Goal: Task Accomplishment & Management: Use online tool/utility

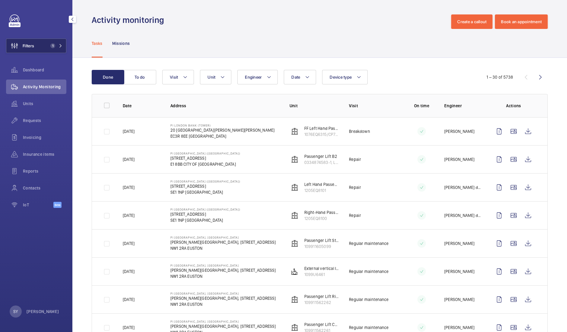
click at [42, 44] on button "Filters 1" at bounding box center [36, 46] width 60 height 14
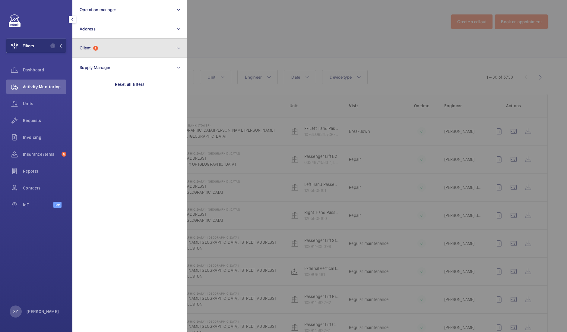
click at [110, 41] on button "Client 1" at bounding box center [129, 48] width 115 height 19
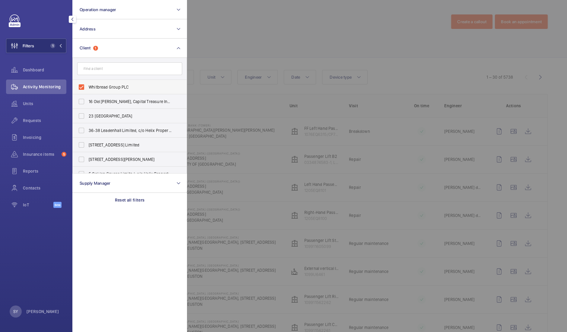
click at [103, 89] on span "Whitbread Group PLC" at bounding box center [130, 87] width 83 height 6
click at [87, 89] on input "Whitbread Group PLC" at bounding box center [81, 87] width 12 height 12
checkbox input "false"
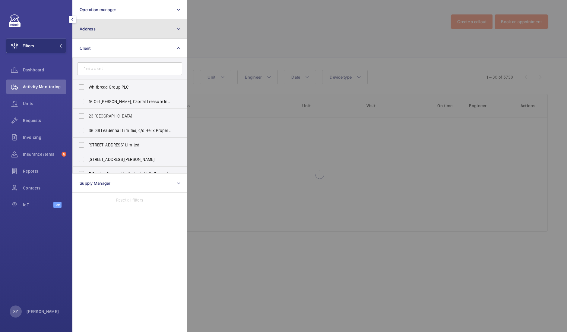
click at [117, 26] on button "Address" at bounding box center [129, 28] width 115 height 19
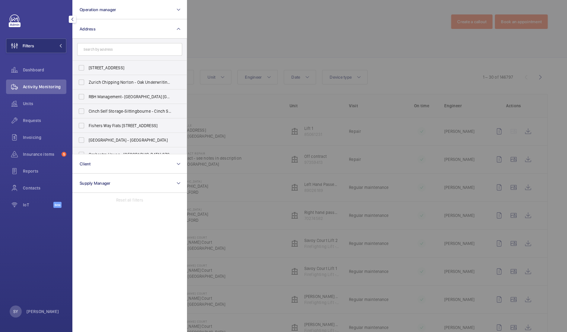
click at [214, 50] on div at bounding box center [470, 166] width 567 height 332
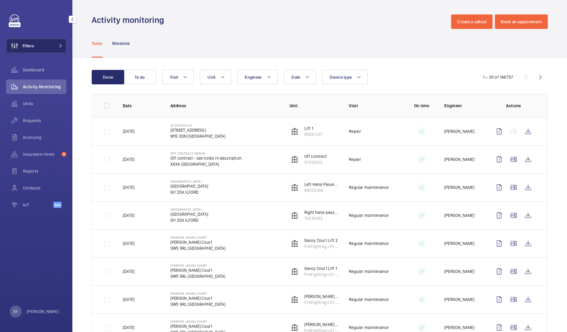
click at [49, 48] on button "Filters" at bounding box center [36, 46] width 60 height 14
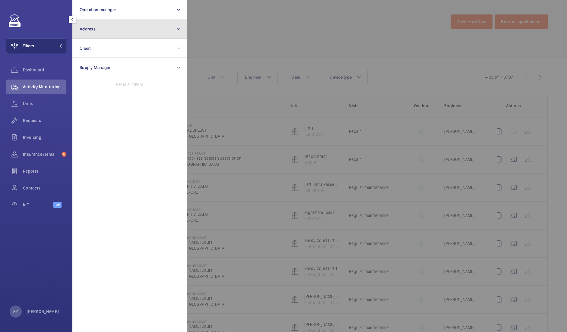
click at [118, 33] on button "Address" at bounding box center [129, 28] width 115 height 19
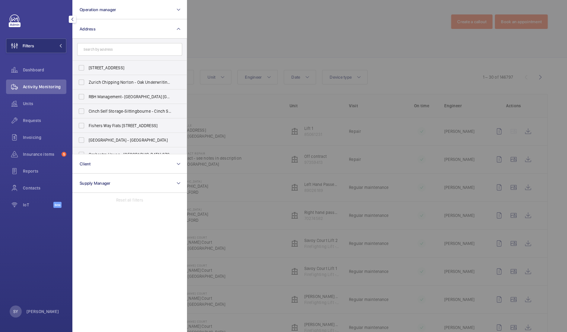
click at [127, 45] on input "text" at bounding box center [129, 49] width 105 height 13
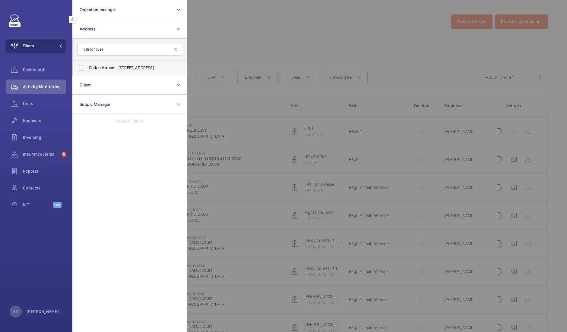
type input "calico house"
click at [119, 70] on span "[GEOGRAPHIC_DATA] - , [STREET_ADDRESS]" at bounding box center [130, 68] width 83 height 6
click at [87, 70] on input "[GEOGRAPHIC_DATA] - , [STREET_ADDRESS]" at bounding box center [81, 68] width 12 height 12
checkbox input "true"
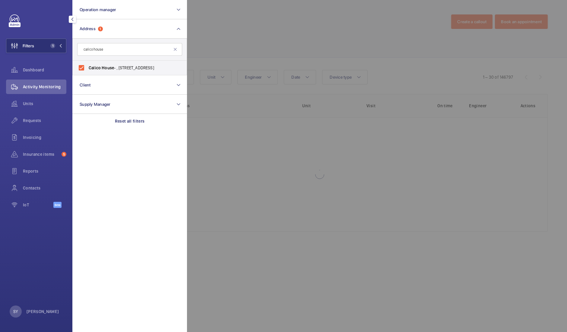
click at [299, 30] on div at bounding box center [470, 166] width 567 height 332
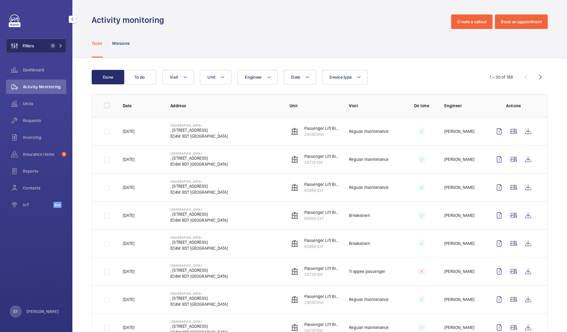
click at [39, 48] on button "Filters 1" at bounding box center [36, 46] width 60 height 14
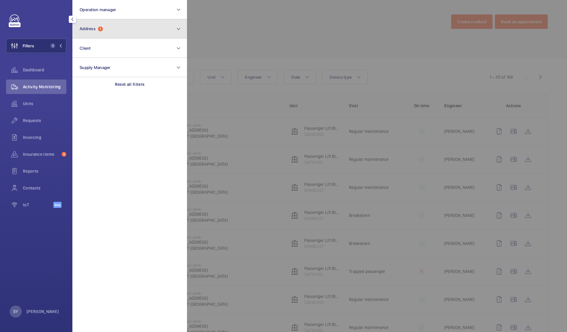
click at [139, 29] on button "Address 1" at bounding box center [129, 28] width 115 height 19
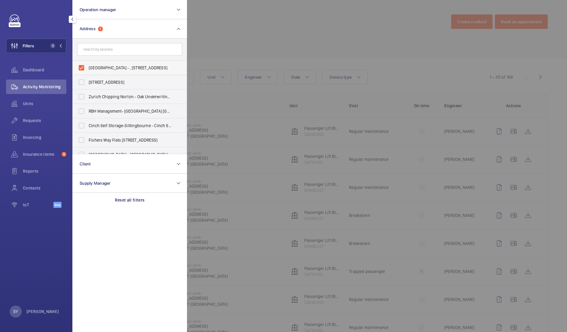
click at [113, 71] on label "[GEOGRAPHIC_DATA] - , [STREET_ADDRESS]" at bounding box center [125, 68] width 105 height 14
click at [87, 71] on input "[GEOGRAPHIC_DATA] - , [STREET_ADDRESS]" at bounding box center [81, 68] width 12 height 12
checkbox input "false"
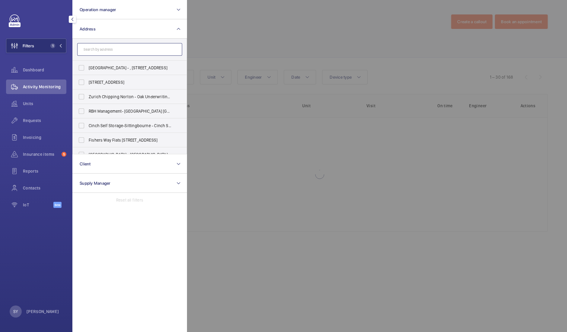
click at [107, 55] on input "text" at bounding box center [129, 49] width 105 height 13
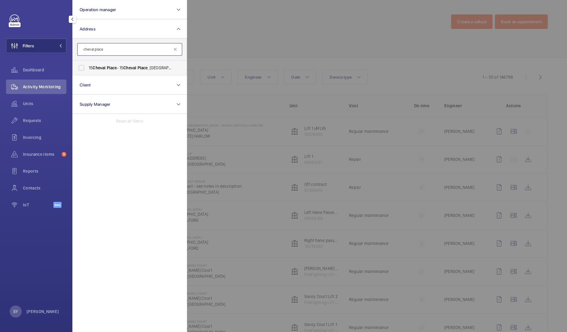
type input "cheval place"
click at [124, 67] on span "[STREET_ADDRESS]" at bounding box center [130, 68] width 83 height 6
click at [87, 67] on input "[STREET_ADDRESS]" at bounding box center [81, 68] width 12 height 12
checkbox input "true"
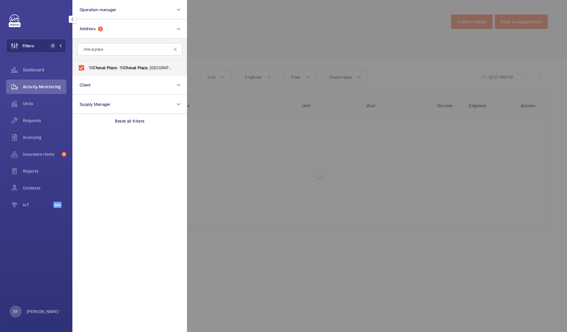
click at [228, 43] on div at bounding box center [470, 166] width 567 height 332
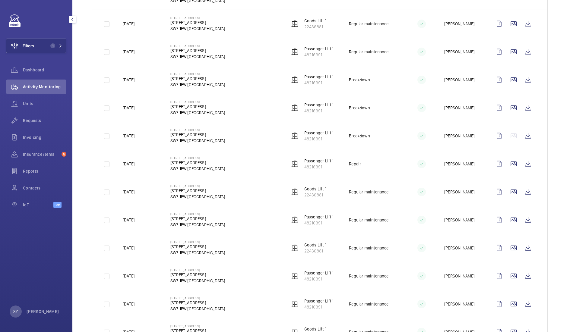
scroll to position [412, 0]
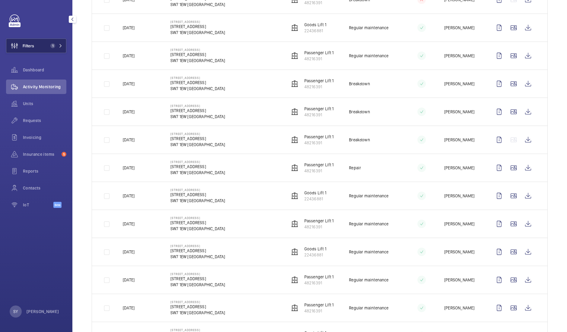
click at [45, 44] on button "Filters 1" at bounding box center [36, 46] width 60 height 14
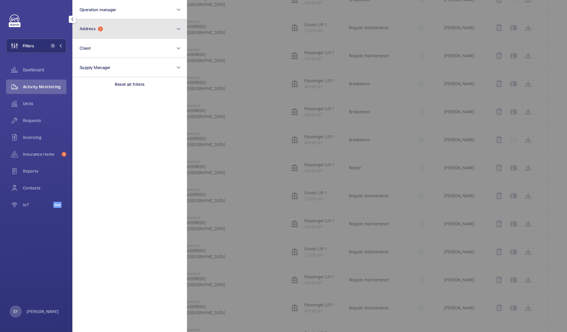
click at [110, 32] on button "Address 1" at bounding box center [129, 28] width 115 height 19
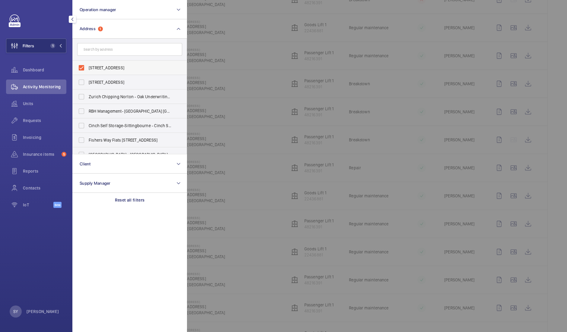
click at [117, 65] on span "[STREET_ADDRESS]" at bounding box center [130, 68] width 83 height 6
click at [87, 65] on input "[STREET_ADDRESS]" at bounding box center [81, 68] width 12 height 12
checkbox input "false"
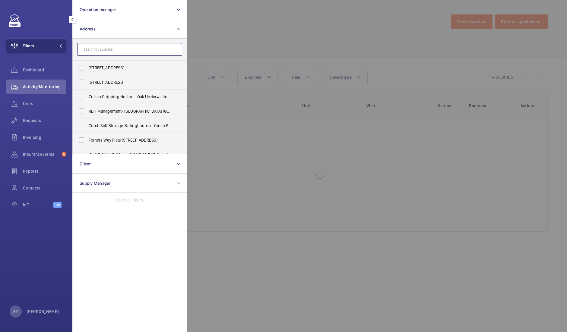
click at [115, 52] on input "text" at bounding box center [129, 49] width 105 height 13
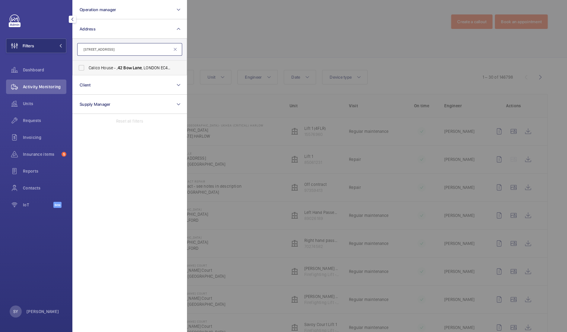
type input "[STREET_ADDRESS]"
click at [127, 67] on span "Bow" at bounding box center [127, 67] width 8 height 5
click at [87, 67] on input "[GEOGRAPHIC_DATA] - , [STREET_ADDRESS]" at bounding box center [81, 68] width 12 height 12
checkbox input "true"
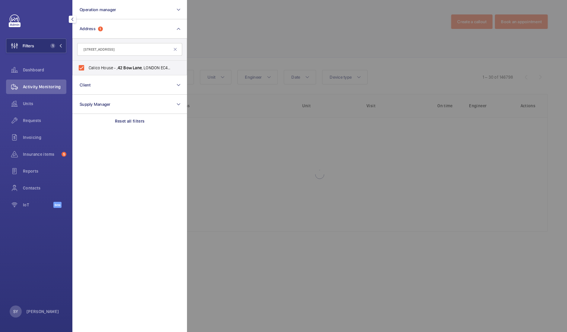
click at [254, 34] on div at bounding box center [470, 166] width 567 height 332
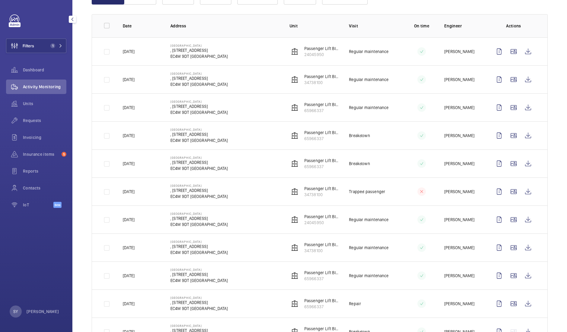
scroll to position [32, 0]
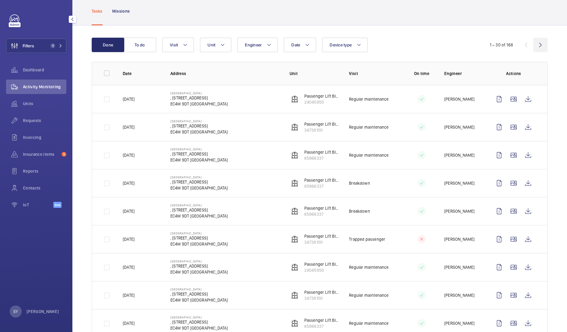
click at [537, 46] on wm-front-icon-button at bounding box center [540, 45] width 14 height 14
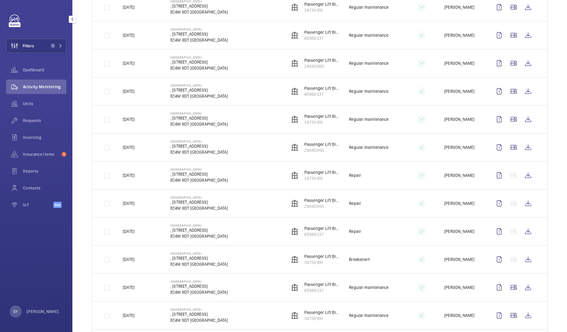
scroll to position [237, 0]
